Goal: Task Accomplishment & Management: Use online tool/utility

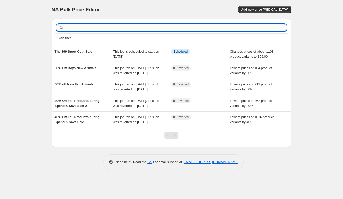
click at [76, 27] on input "text" at bounding box center [176, 27] width 222 height 7
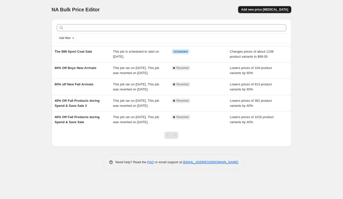
click at [253, 12] on button "Add new price [MEDICAL_DATA]" at bounding box center [264, 9] width 53 height 7
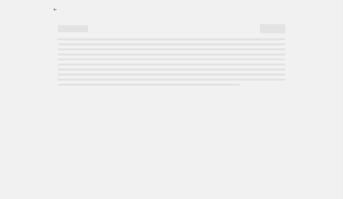
select select "percentage"
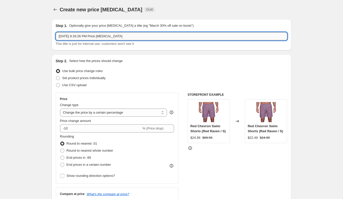
click at [123, 35] on input "[DATE] 9:16:26 PM Price [MEDICAL_DATA]" at bounding box center [172, 36] width 232 height 8
click at [123, 35] on input "Sep 10, 2025, 9:16:26 PM Price change job" at bounding box center [172, 36] width 232 height 8
type input "FALL STYLES 60% OFF"
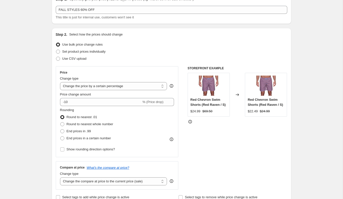
scroll to position [37, 0]
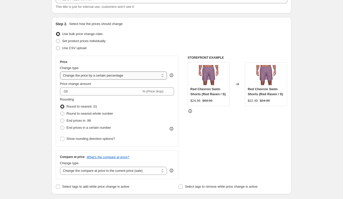
click at [109, 76] on select "Change the price to a certain amount Change the price by a certain amount Chang…" at bounding box center [113, 76] width 107 height 8
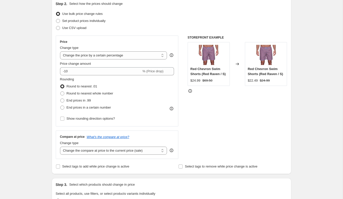
scroll to position [63, 0]
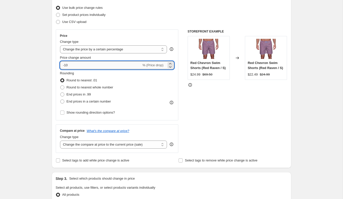
click at [67, 69] on input "-10" at bounding box center [101, 65] width 82 height 8
type input "60"
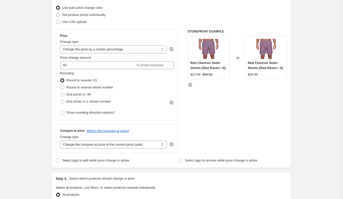
click at [63, 87] on span at bounding box center [62, 88] width 4 height 4
click at [61, 86] on input "Round to nearest whole number" at bounding box center [60, 86] width 0 height 0
radio input "true"
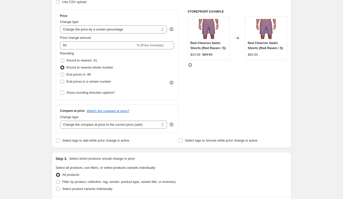
scroll to position [85, 0]
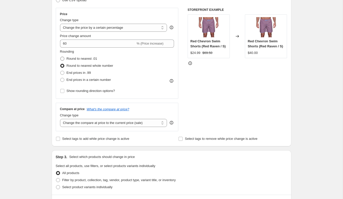
click at [64, 58] on span at bounding box center [62, 59] width 4 height 4
click at [61, 57] on input "Round to nearest .01" at bounding box center [60, 57] width 0 height 0
radio input "true"
click at [64, 64] on span at bounding box center [62, 66] width 4 height 4
click at [61, 64] on input "Round to nearest whole number" at bounding box center [60, 64] width 0 height 0
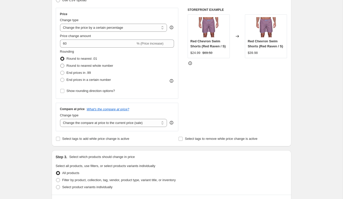
radio input "true"
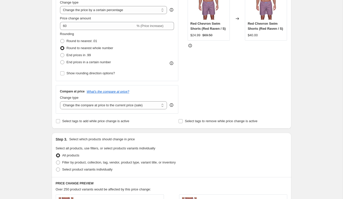
scroll to position [103, 0]
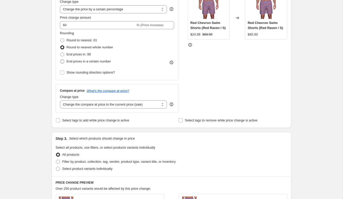
click at [63, 62] on span at bounding box center [62, 62] width 4 height 4
click at [61, 60] on input "End prices in a certain number" at bounding box center [60, 60] width 0 height 0
radio input "true"
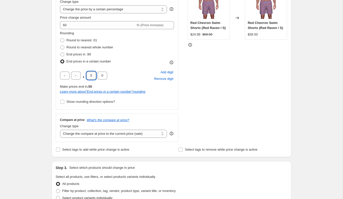
click at [92, 77] on input "5" at bounding box center [92, 76] width 10 height 8
type input "0"
click at [43, 97] on div "Create new price change job. This page is ready Create new price change job Dra…" at bounding box center [171, 178] width 343 height 562
click at [62, 102] on input "Show rounding direction options?" at bounding box center [62, 102] width 4 height 4
checkbox input "true"
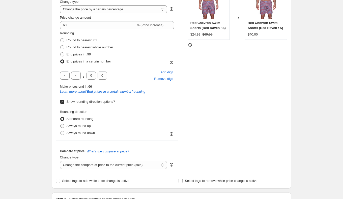
click at [62, 129] on label "Always round up" at bounding box center [75, 126] width 31 height 7
click at [61, 124] on input "Always round up" at bounding box center [60, 124] width 0 height 0
radio input "true"
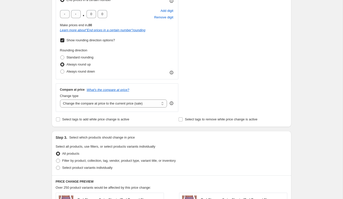
scroll to position [166, 0]
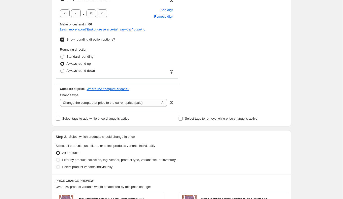
click at [62, 42] on label "Show rounding direction options?" at bounding box center [87, 39] width 55 height 7
click at [62, 42] on input "Show rounding direction options?" at bounding box center [62, 40] width 4 height 4
checkbox input "false"
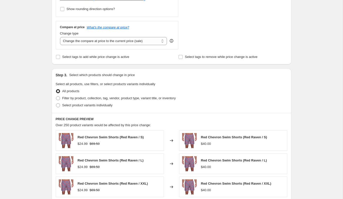
scroll to position [204, 0]
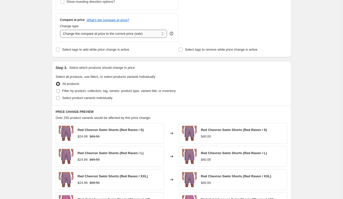
click at [90, 33] on select "Change the compare at price to the current price (sale) Change the compare at p…" at bounding box center [113, 34] width 107 height 8
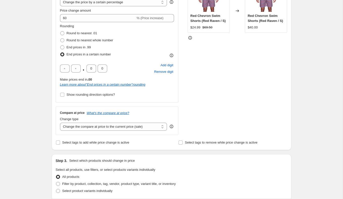
scroll to position [103, 0]
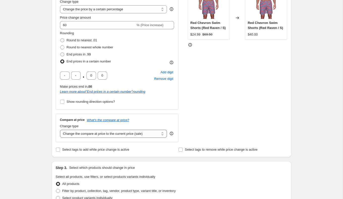
click at [97, 134] on select "Change the compare at price to the current price (sale) Change the compare at p…" at bounding box center [113, 134] width 107 height 8
select select "no_change"
click at [60, 130] on select "Change the compare at price to the current price (sale) Change the compare at p…" at bounding box center [113, 134] width 107 height 8
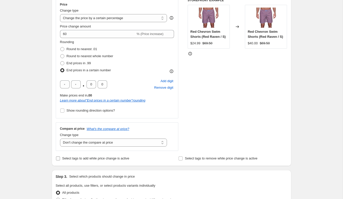
scroll to position [85, 0]
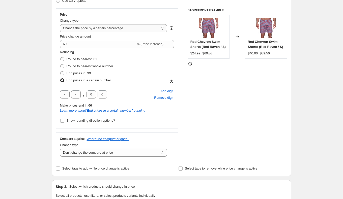
click at [108, 26] on select "Change the price to a certain amount Change the price by a certain amount Chang…" at bounding box center [113, 28] width 107 height 8
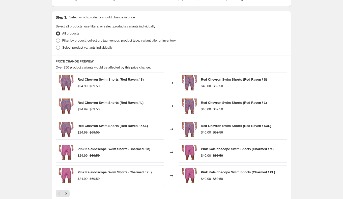
scroll to position [255, 0]
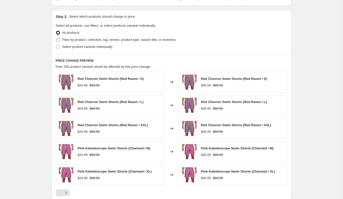
click at [60, 40] on span at bounding box center [58, 40] width 4 height 4
click at [56, 38] on input "Filter by product, collection, tag, vendor, product type, variant title, or inv…" at bounding box center [56, 38] width 0 height 0
radio input "true"
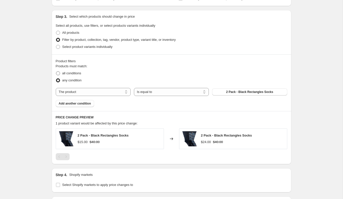
click at [59, 75] on label "all conditions" at bounding box center [68, 73] width 25 height 7
click at [56, 72] on input "all conditions" at bounding box center [56, 71] width 0 height 0
radio input "true"
click at [123, 92] on select "The product The product's collection The product's tag The product's vendor The…" at bounding box center [93, 92] width 75 height 8
select select "tag"
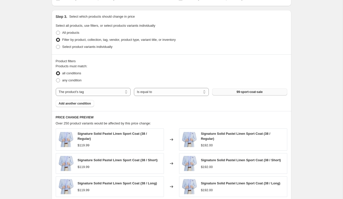
click at [228, 90] on button "99-sport-coat-sale" at bounding box center [249, 92] width 75 height 7
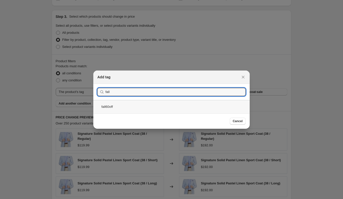
type input "fall"
click at [195, 107] on div "fall60off" at bounding box center [171, 106] width 156 height 13
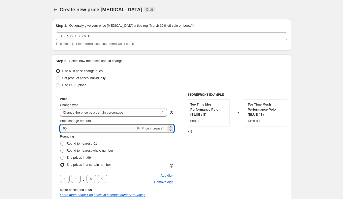
click at [62, 129] on input "60" at bounding box center [98, 129] width 76 height 8
type input "-60"
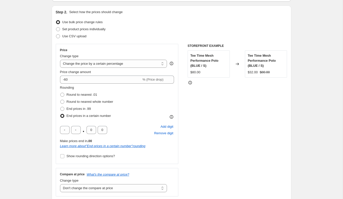
scroll to position [52, 0]
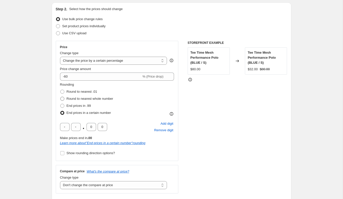
click at [60, 98] on span at bounding box center [62, 99] width 4 height 4
click at [60, 97] on input "Round to nearest whole number" at bounding box center [60, 97] width 0 height 0
radio input "true"
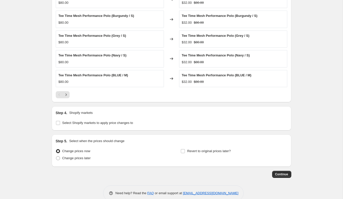
scroll to position [365, 0]
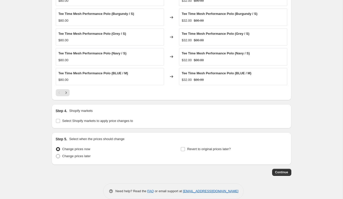
click at [74, 156] on span "Change prices later" at bounding box center [76, 156] width 29 height 4
click at [56, 155] on input "Change prices later" at bounding box center [56, 154] width 0 height 0
radio input "true"
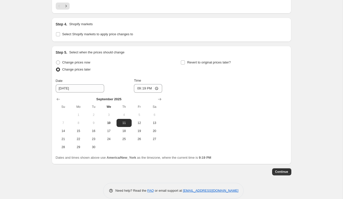
scroll to position [457, 0]
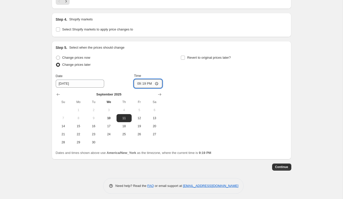
click at [143, 81] on input "21:19" at bounding box center [148, 84] width 28 height 9
type input "21:30"
click at [271, 97] on div "Change prices now Change prices later Date 9/11/2025 Time 21:30 September 2025 …" at bounding box center [172, 100] width 232 height 92
click at [277, 166] on span "Continue" at bounding box center [281, 167] width 13 height 4
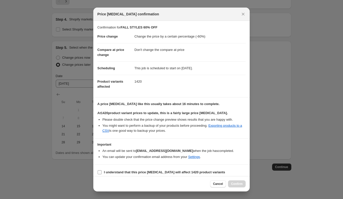
click at [175, 172] on b "I understand that this price change job will affect 1420 product variants" at bounding box center [164, 173] width 121 height 4
click at [102, 172] on input "I understand that this price change job will affect 1420 product variants" at bounding box center [100, 173] width 4 height 4
checkbox input "true"
click at [214, 181] on button "Cancel" at bounding box center [218, 184] width 16 height 7
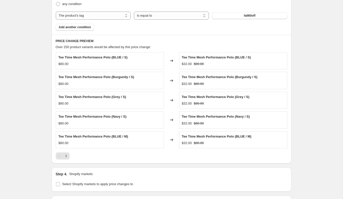
scroll to position [300, 0]
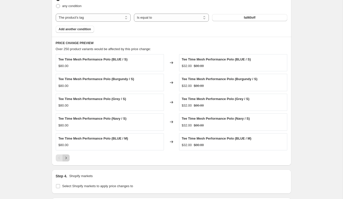
click at [67, 157] on icon "Next" at bounding box center [66, 158] width 5 height 5
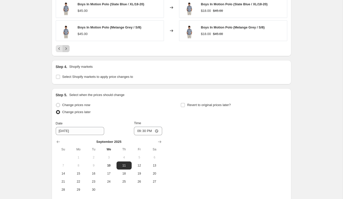
scroll to position [474, 0]
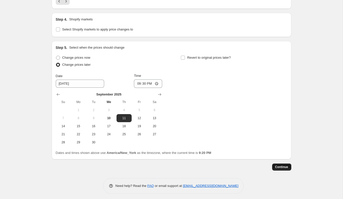
click at [280, 166] on span "Continue" at bounding box center [281, 167] width 13 height 4
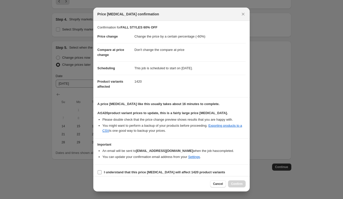
click at [106, 171] on b "I understand that this price change job will affect 1420 product variants" at bounding box center [164, 173] width 121 height 4
click at [102, 171] on input "I understand that this price change job will affect 1420 product variants" at bounding box center [100, 173] width 4 height 4
checkbox input "true"
click at [237, 185] on span "Confirm" at bounding box center [237, 184] width 12 height 4
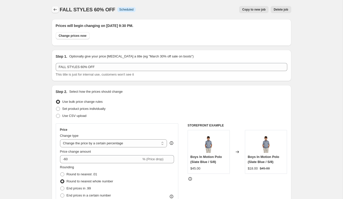
click at [55, 11] on icon "Price change jobs" at bounding box center [55, 9] width 3 height 3
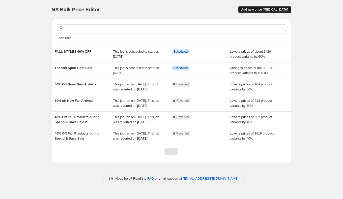
click at [253, 10] on span "Add new price [MEDICAL_DATA]" at bounding box center [264, 10] width 47 height 4
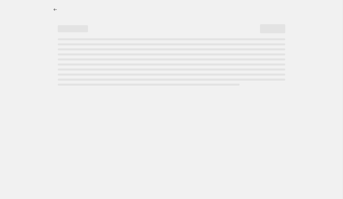
select select "percentage"
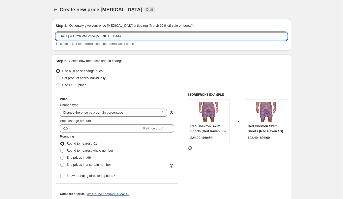
click at [118, 39] on input "Sep 10, 2025, 9:16:26 PM Price change job" at bounding box center [172, 36] width 232 height 8
type input "C"
type input "FALL CARRYOVER STYLES 40% OFF"
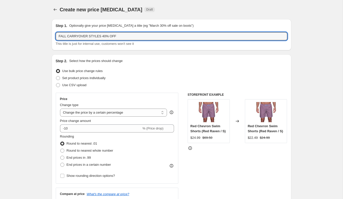
click at [107, 50] on div "Step 1. Optionally give your price change job a title (eg "March 30% off sale o…" at bounding box center [172, 34] width 240 height 31
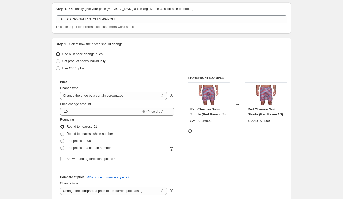
scroll to position [17, 0]
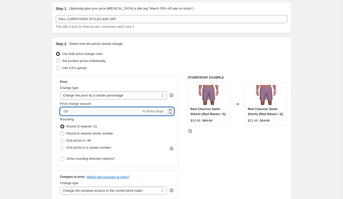
click at [67, 110] on input "-10" at bounding box center [101, 112] width 82 height 8
type input "-40"
click at [63, 134] on span at bounding box center [62, 134] width 4 height 4
click at [61, 132] on input "Round to nearest whole number" at bounding box center [60, 132] width 0 height 0
radio input "true"
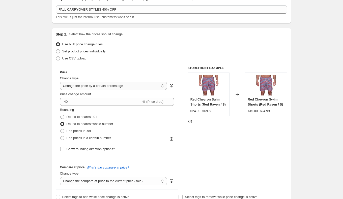
scroll to position [27, 0]
click at [76, 86] on select "Change the price to a certain amount Change the price by a certain amount Chang…" at bounding box center [113, 86] width 107 height 8
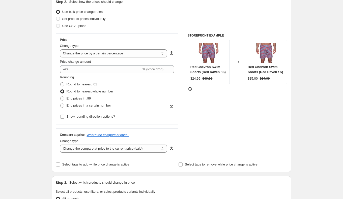
scroll to position [60, 0]
click at [71, 146] on select "Change the compare at price to the current price (sale) Change the compare at p…" at bounding box center [113, 149] width 107 height 8
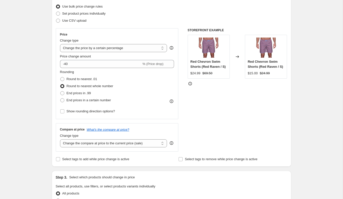
scroll to position [67, 0]
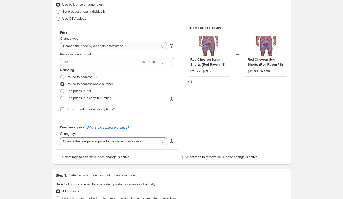
click at [79, 48] on select "Change the price to a certain amount Change the price by a certain amount Chang…" at bounding box center [113, 46] width 107 height 8
select select "pcap"
click at [60, 42] on select "Change the price to a certain amount Change the price by a certain amount Chang…" at bounding box center [113, 46] width 107 height 8
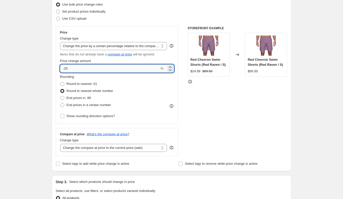
click at [66, 69] on input "-20" at bounding box center [110, 69] width 100 height 8
type input "-40"
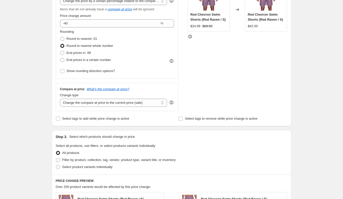
scroll to position [114, 0]
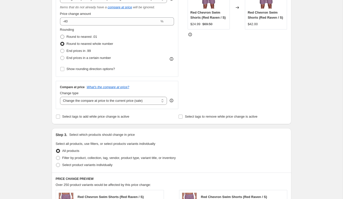
click at [63, 38] on span at bounding box center [62, 37] width 4 height 4
click at [61, 35] on input "Round to nearest .01" at bounding box center [60, 35] width 0 height 0
radio input "true"
click at [62, 44] on span at bounding box center [62, 44] width 4 height 4
click at [61, 42] on input "Round to nearest whole number" at bounding box center [60, 42] width 0 height 0
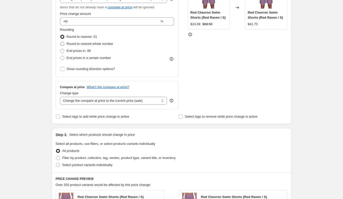
radio input "true"
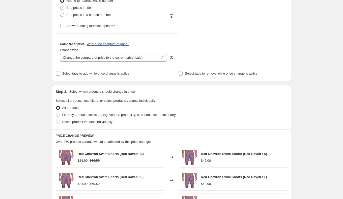
scroll to position [158, 0]
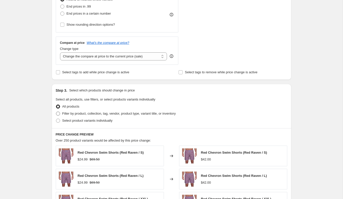
click at [89, 112] on span "Filter by product, collection, tag, vendor, product type, variant title, or inv…" at bounding box center [119, 114] width 114 height 4
click at [56, 112] on input "Filter by product, collection, tag, vendor, product type, variant title, or inv…" at bounding box center [56, 112] width 0 height 0
radio input "true"
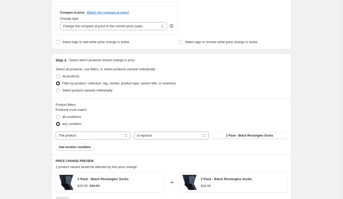
scroll to position [207, 0]
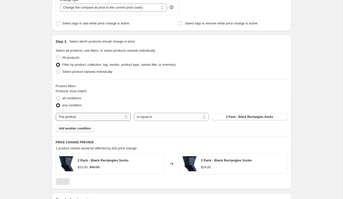
click at [118, 116] on select "The product The product's collection The product's tag The product's vendor The…" at bounding box center [93, 117] width 75 height 8
select select "tag"
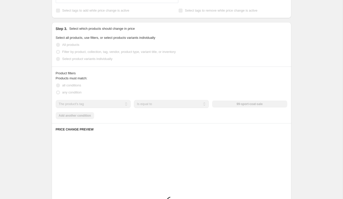
scroll to position [220, 0]
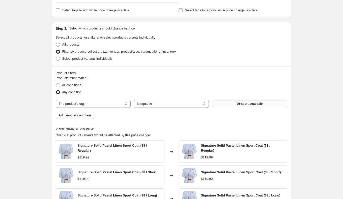
click at [222, 101] on button "99-sport-coat-sale" at bounding box center [249, 103] width 75 height 7
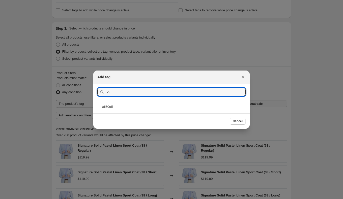
type input "F"
type input "CARRY"
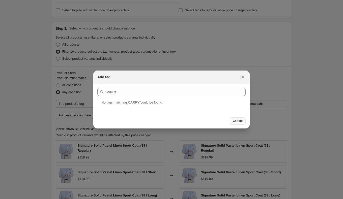
click at [232, 121] on button "Cancel" at bounding box center [238, 121] width 16 height 7
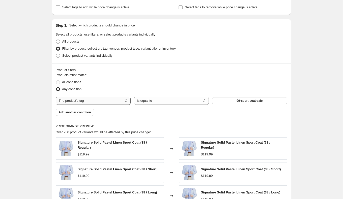
scroll to position [226, 0]
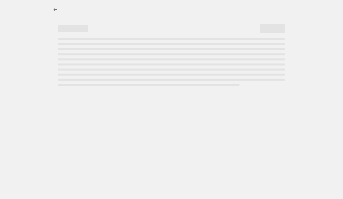
select select "percentage"
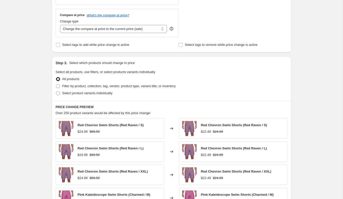
scroll to position [5, 0]
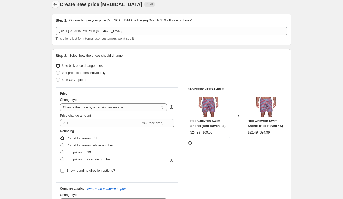
click at [54, 7] on button "Price change jobs" at bounding box center [55, 4] width 7 height 7
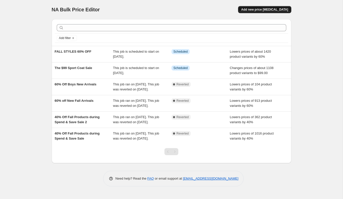
click at [256, 10] on span "Add new price change job" at bounding box center [264, 10] width 47 height 4
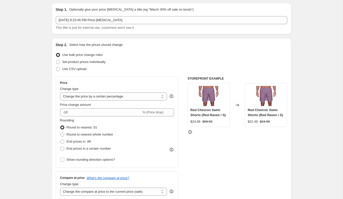
scroll to position [21, 0]
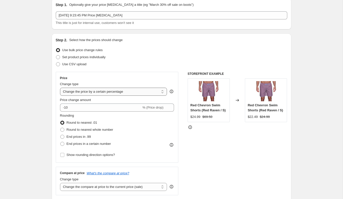
click at [110, 93] on select "Change the price to a certain amount Change the price by a certain amount Chang…" at bounding box center [113, 92] width 107 height 8
select select "pcap"
click at [60, 88] on select "Change the price to a certain amount Change the price by a certain amount Chang…" at bounding box center [113, 92] width 107 height 8
type input "-20"
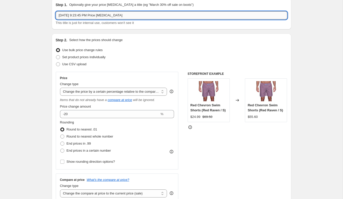
click at [87, 18] on input "Sep 10, 2025, 9:23:45 PM Price change job" at bounding box center [172, 15] width 232 height 8
type input "FALL CARRYOVER STYLES 40% OFF"
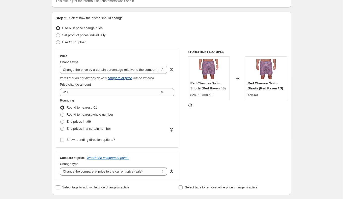
scroll to position [69, 0]
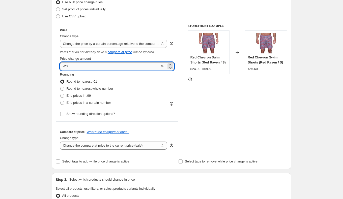
click at [66, 65] on input "-20" at bounding box center [110, 66] width 100 height 8
type input "-40"
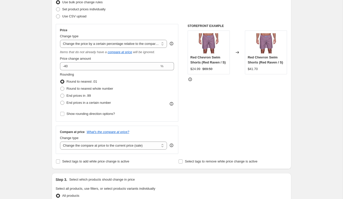
click at [51, 86] on div "Step 1. Optionally give your price change job a title (eg "March 30% off sale o…" at bounding box center [170, 192] width 244 height 493
click at [64, 87] on span at bounding box center [62, 89] width 4 height 4
click at [61, 87] on input "Round to nearest whole number" at bounding box center [60, 87] width 0 height 0
radio input "true"
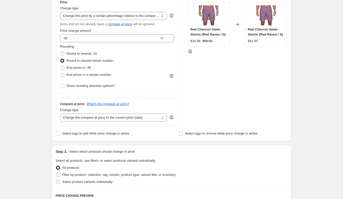
scroll to position [98, 0]
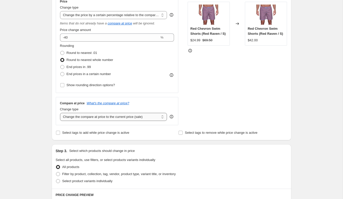
click at [77, 119] on select "Change the compare at price to the current price (sale) Change the compare at p…" at bounding box center [113, 117] width 107 height 8
select select "no_change"
click at [60, 113] on select "Change the compare at price to the current price (sale) Change the compare at p…" at bounding box center [113, 117] width 107 height 8
click at [33, 119] on div "Create new price change job. This page is ready Create new price change job Dra…" at bounding box center [171, 171] width 343 height 539
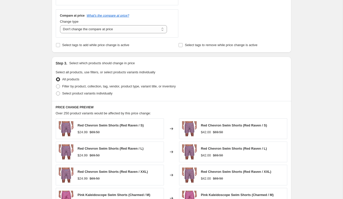
scroll to position [186, 0]
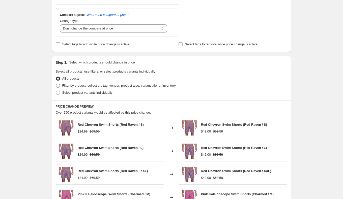
click at [61, 84] on label "Filter by product, collection, tag, vendor, product type, variant title, or inv…" at bounding box center [116, 85] width 120 height 7
click at [56, 84] on input "Filter by product, collection, tag, vendor, product type, variant title, or inv…" at bounding box center [56, 84] width 0 height 0
radio input "true"
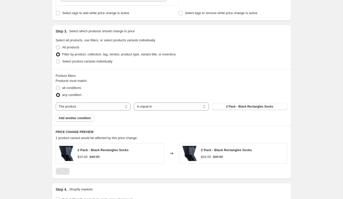
scroll to position [220, 0]
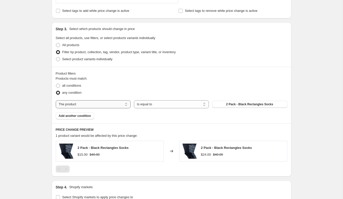
click at [120, 108] on select "The product The product's collection The product's tag The product's vendor The…" at bounding box center [93, 104] width 75 height 8
select select "tag"
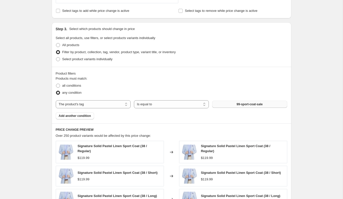
click at [221, 106] on button "99-sport-coat-sale" at bounding box center [249, 104] width 75 height 7
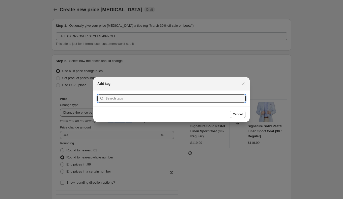
scroll to position [0, 0]
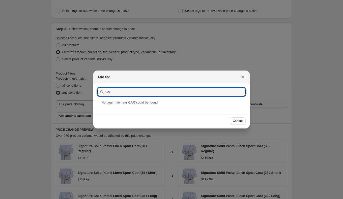
type input "C"
type input "carryover"
click at [179, 105] on div "carryover-fall" at bounding box center [171, 106] width 156 height 13
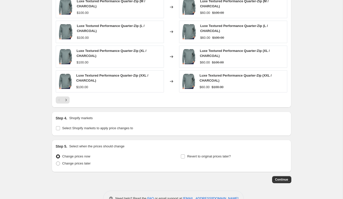
scroll to position [397, 0]
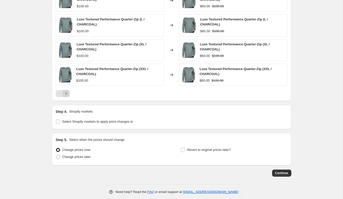
click at [69, 90] on button "Next" at bounding box center [66, 93] width 7 height 7
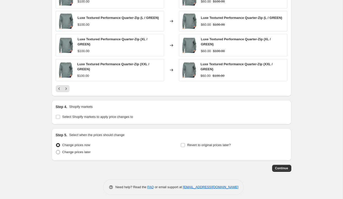
click at [59, 154] on span at bounding box center [58, 152] width 4 height 4
click at [56, 151] on input "Change prices later" at bounding box center [56, 150] width 0 height 0
radio input "true"
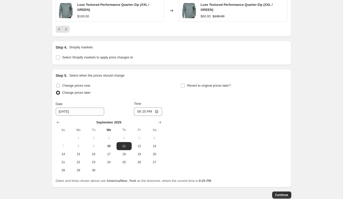
scroll to position [467, 0]
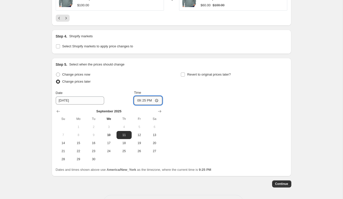
click at [146, 104] on input "21:25" at bounding box center [148, 100] width 28 height 9
click at [144, 104] on input "21:25" at bounding box center [148, 100] width 28 height 9
type input "21:30"
click at [237, 111] on div "Change prices now Change prices later Date 9/11/2025 Time 21:30 September 2025 …" at bounding box center [172, 117] width 232 height 92
click at [279, 188] on button "Continue" at bounding box center [281, 184] width 19 height 7
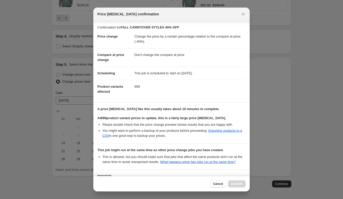
scroll to position [44, 0]
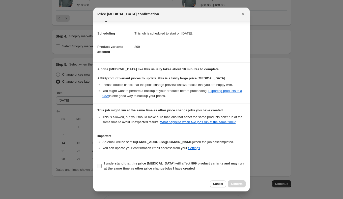
click at [101, 166] on input "I understand that this price change job will affect 899 product variants and ma…" at bounding box center [100, 166] width 4 height 4
checkbox input "true"
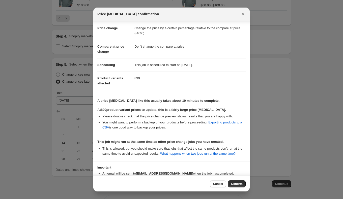
scroll to position [0, 0]
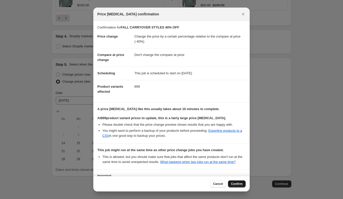
click at [231, 185] on span "Confirm" at bounding box center [237, 184] width 12 height 4
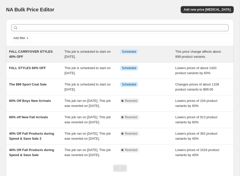
click at [80, 48] on div "FALL CARRYOVER STYLES 40% OFF This job is scheduled to start on September 11, 2…" at bounding box center [120, 54] width 228 height 16
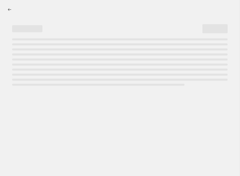
select select "pcap"
select select "no_change"
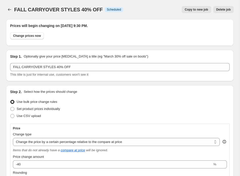
select select "tag"
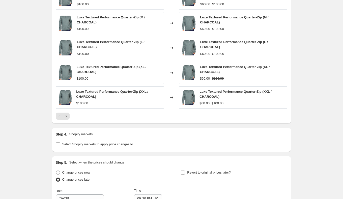
scroll to position [520, 0]
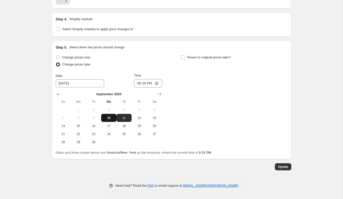
click at [110, 116] on span "10" at bounding box center [108, 118] width 11 height 4
type input "9/10/2025"
click at [240, 168] on button "Update" at bounding box center [283, 167] width 16 height 7
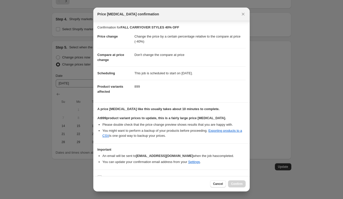
scroll to position [8, 0]
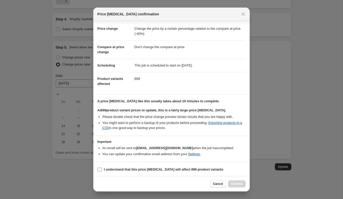
click at [101, 168] on input "I understand that this price change job will affect 899 product variants" at bounding box center [100, 170] width 4 height 4
checkbox input "true"
click at [240, 176] on span "Confirm" at bounding box center [237, 184] width 12 height 4
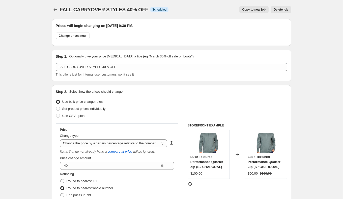
scroll to position [520, 0]
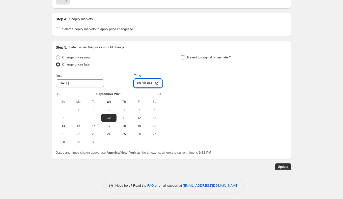
click at [143, 81] on input "21:30" at bounding box center [148, 83] width 28 height 9
click at [67, 56] on span "Change prices now" at bounding box center [76, 58] width 28 height 4
click at [56, 56] on input "Change prices now" at bounding box center [56, 56] width 0 height 0
radio input "true"
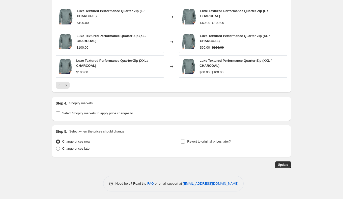
scroll to position [433, 0]
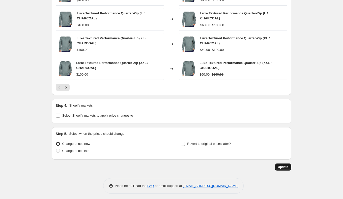
click at [240, 166] on span "Update" at bounding box center [283, 167] width 10 height 4
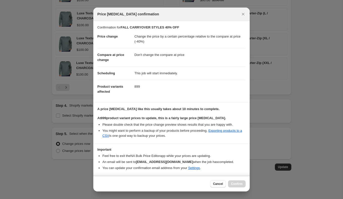
scroll to position [14, 0]
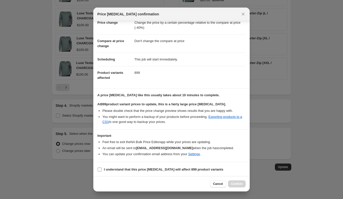
click at [100, 168] on input "I understand that this price change job will affect 899 product variants" at bounding box center [100, 170] width 4 height 4
checkbox input "true"
click at [240, 176] on span "Confirm" at bounding box center [237, 184] width 12 height 4
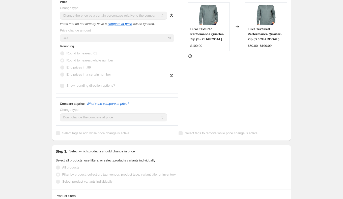
scroll to position [0, 0]
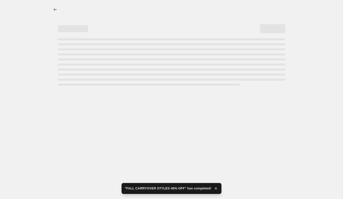
select select "pcap"
select select "no_change"
select select "tag"
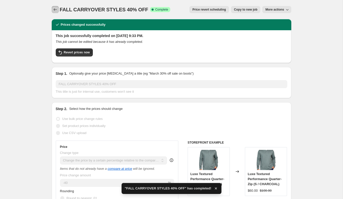
click at [56, 11] on icon "Price change jobs" at bounding box center [55, 9] width 5 height 5
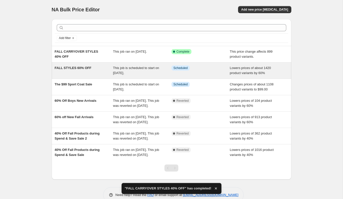
click at [87, 76] on div "FALL STYLES 60% OFF This job is scheduled to start on September 11, 2025. Info …" at bounding box center [172, 71] width 240 height 16
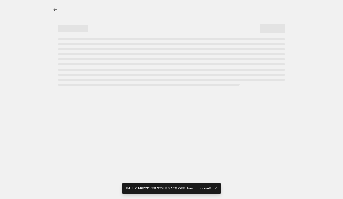
select select "percentage"
select select "no_change"
select select "tag"
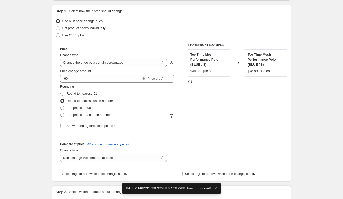
scroll to position [85, 0]
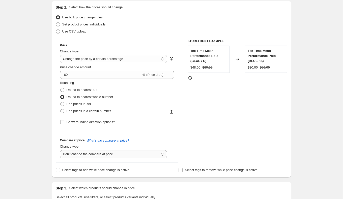
click at [96, 155] on select "Change the compare at price to the current price (sale) Change the compare at p…" at bounding box center [113, 154] width 107 height 8
click at [60, 150] on select "Change the compare at price to the current price (sale) Change the compare at p…" at bounding box center [113, 154] width 107 height 8
click at [112, 56] on select "Change the price to a certain amount Change the price by a certain amount Chang…" at bounding box center [113, 59] width 107 height 8
select select "pcap"
click at [60, 55] on select "Change the price to a certain amount Change the price by a certain amount Chang…" at bounding box center [113, 59] width 107 height 8
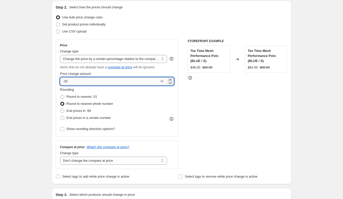
click at [66, 82] on input "-20" at bounding box center [110, 81] width 100 height 8
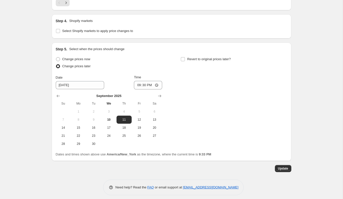
scroll to position [495, 0]
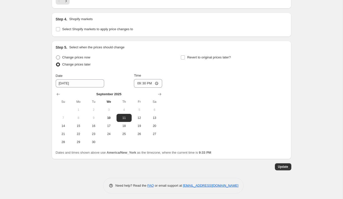
type input "-60"
click at [85, 56] on span "Change prices now" at bounding box center [76, 58] width 28 height 4
click at [56, 56] on input "Change prices now" at bounding box center [56, 56] width 0 height 0
radio input "true"
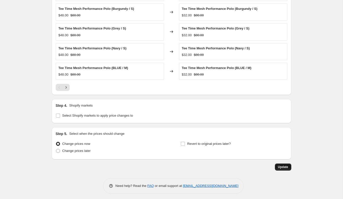
click at [240, 165] on span "Update" at bounding box center [283, 167] width 10 height 4
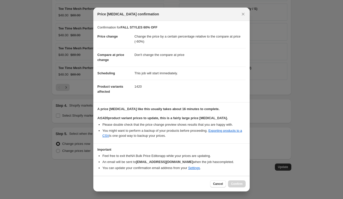
scroll to position [14, 0]
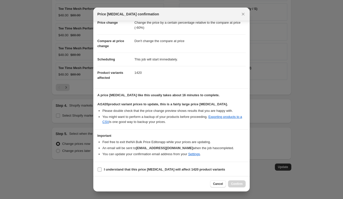
click at [103, 167] on label "I understand that this price change job will affect 1420 product variants" at bounding box center [161, 169] width 128 height 7
click at [102, 168] on input "I understand that this price change job will affect 1420 product variants" at bounding box center [100, 170] width 4 height 4
checkbox input "true"
click at [239, 176] on span "Confirm" at bounding box center [237, 184] width 12 height 4
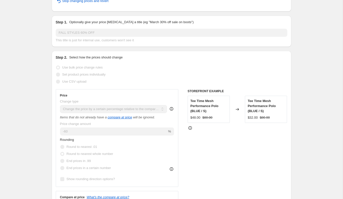
scroll to position [0, 0]
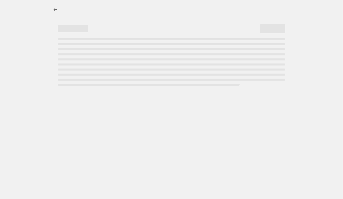
select select "pcap"
select select "no_change"
select select "tag"
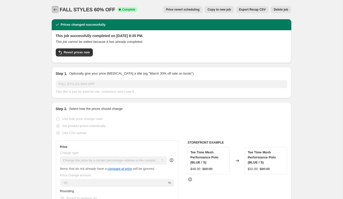
click at [56, 9] on icon "Price change jobs" at bounding box center [55, 9] width 5 height 5
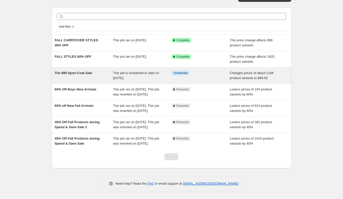
scroll to position [30, 0]
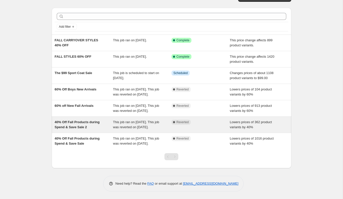
click at [200, 121] on div "Complete Reverted" at bounding box center [201, 125] width 59 height 10
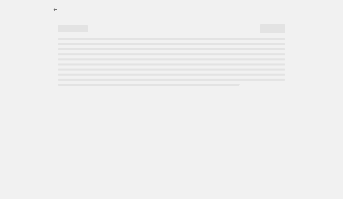
select select "percentage"
select select "no_change"
